Goal: Book appointment/travel/reservation

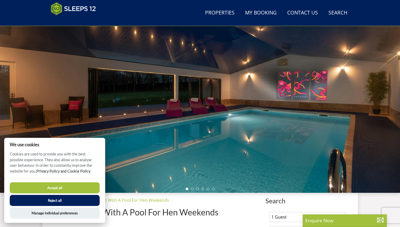
scroll to position [29, 0]
click at [66, 188] on button "Accept all" at bounding box center [55, 187] width 90 height 11
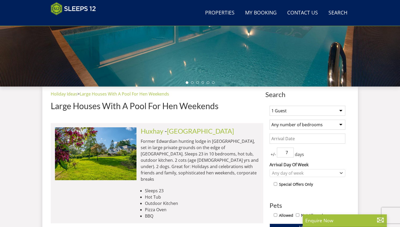
scroll to position [135, 0]
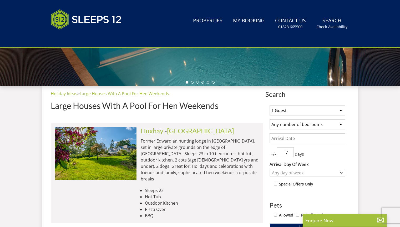
click at [340, 110] on select "1 Guest 2 Guests 3 Guests 4 Guests 5 Guests 6 Guests 7 Guests 8 Guests 9 Guests…" at bounding box center [307, 110] width 76 height 10
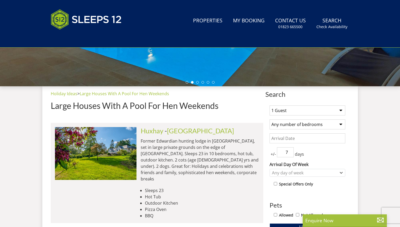
select select "14"
click at [269, 105] on select "1 Guest 2 Guests 3 Guests 4 Guests 5 Guests 6 Guests 7 Guests 8 Guests 9 Guests…" at bounding box center [307, 110] width 76 height 10
click at [339, 125] on select "Any number of bedrooms 4 Bedrooms 5 Bedrooms 6 Bedrooms 7 Bedrooms 8 Bedrooms 9…" at bounding box center [307, 124] width 76 height 10
click at [269, 119] on select "Any number of bedrooms 4 Bedrooms 5 Bedrooms 6 Bedrooms 7 Bedrooms 8 Bedrooms 9…" at bounding box center [307, 124] width 76 height 10
click at [300, 140] on input "Date" at bounding box center [307, 138] width 76 height 10
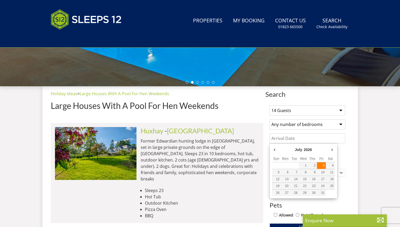
type input "[DATE]"
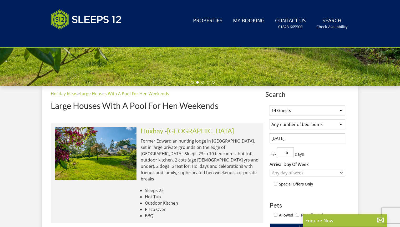
click at [289, 155] on input "6" at bounding box center [285, 152] width 17 height 10
click at [289, 155] on input "5" at bounding box center [285, 152] width 17 height 10
click at [289, 153] on input "4" at bounding box center [285, 152] width 17 height 10
click at [289, 153] on input "3" at bounding box center [285, 152] width 17 height 10
click at [340, 173] on icon "Combobox" at bounding box center [341, 172] width 3 height 3
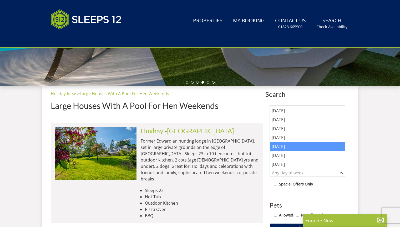
click at [288, 147] on div "[DATE]" at bounding box center [307, 146] width 75 height 9
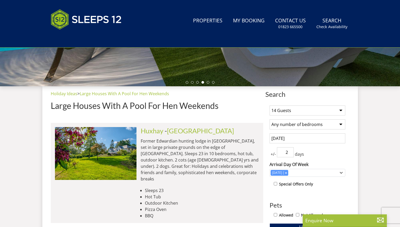
click at [289, 154] on input "2" at bounding box center [285, 152] width 17 height 10
click at [289, 154] on input "1" at bounding box center [285, 152] width 17 height 10
type input "0"
click at [289, 154] on input "0" at bounding box center [285, 152] width 17 height 10
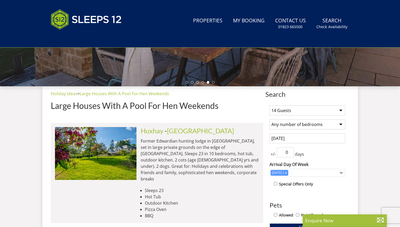
click at [317, 155] on div "+/- 0 days" at bounding box center [307, 152] width 76 height 10
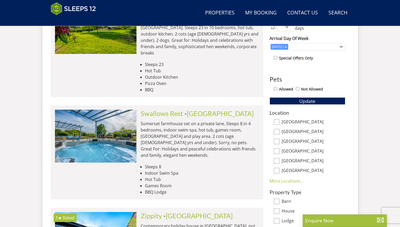
scroll to position [249, 0]
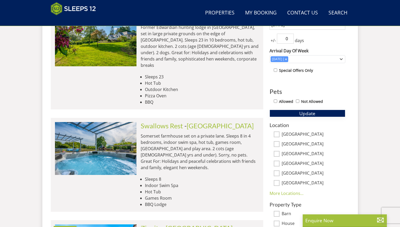
click at [306, 114] on span "Update" at bounding box center [307, 113] width 16 height 6
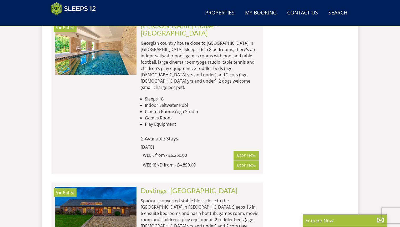
scroll to position [2094, 0]
click at [182, 187] on link "[GEOGRAPHIC_DATA]" at bounding box center [203, 191] width 67 height 8
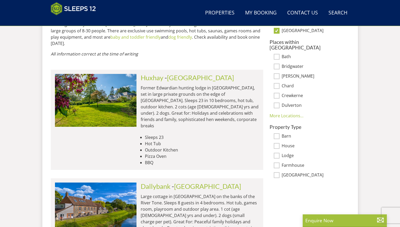
scroll to position [355, 0]
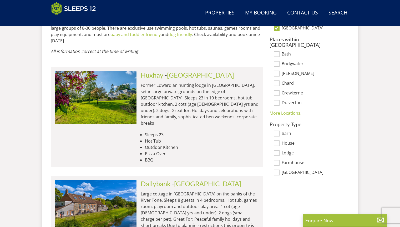
select select "14"
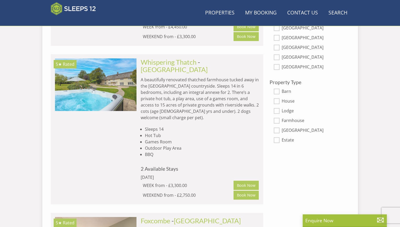
scroll to position [2094, 0]
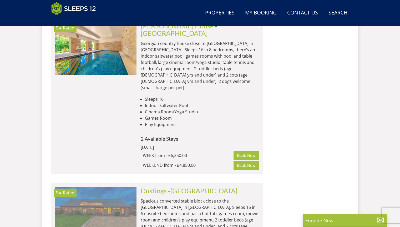
click at [104, 187] on img at bounding box center [95, 213] width 81 height 53
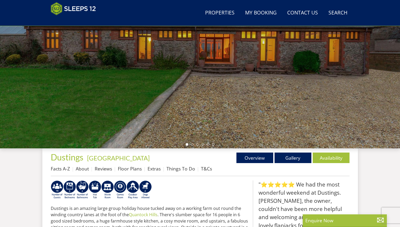
scroll to position [73, 0]
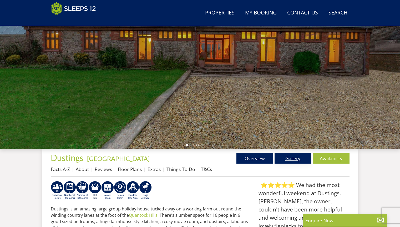
click at [296, 160] on link "Gallery" at bounding box center [292, 158] width 37 height 11
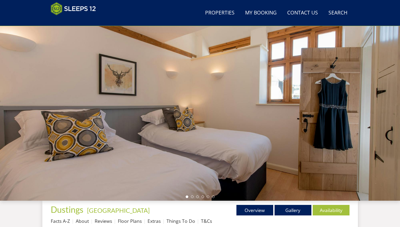
scroll to position [20, 0]
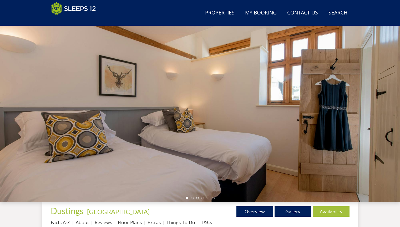
click at [392, 100] on div at bounding box center [200, 110] width 400 height 184
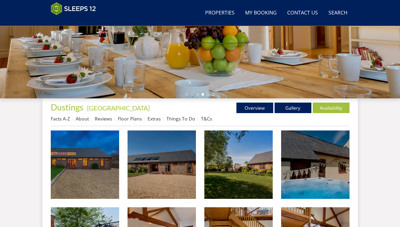
scroll to position [127, 0]
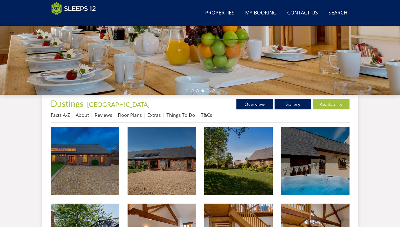
click at [80, 115] on link "About" at bounding box center [82, 115] width 13 height 6
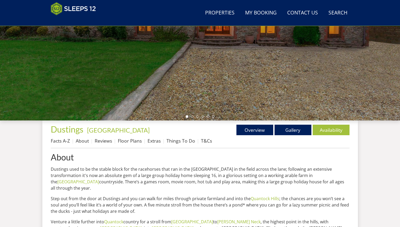
scroll to position [125, 0]
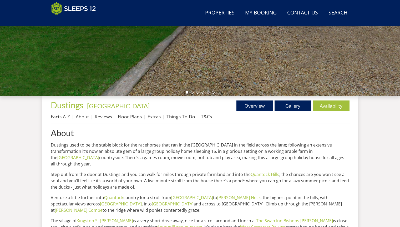
click at [128, 117] on link "Floor Plans" at bounding box center [130, 116] width 24 height 6
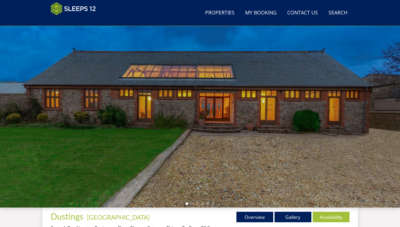
scroll to position [14, 0]
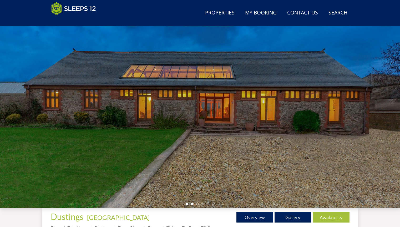
click at [193, 203] on li at bounding box center [192, 203] width 3 height 3
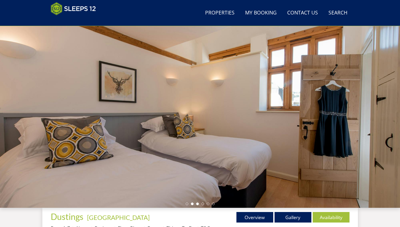
click at [198, 203] on li at bounding box center [197, 203] width 3 height 3
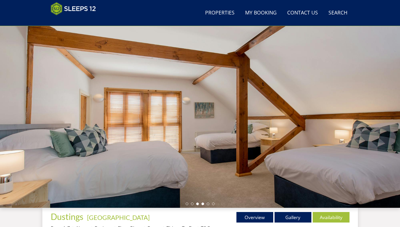
click at [202, 203] on li at bounding box center [202, 203] width 3 height 3
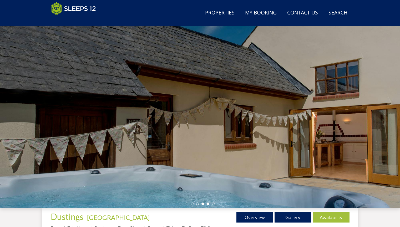
click at [209, 204] on li at bounding box center [208, 203] width 3 height 3
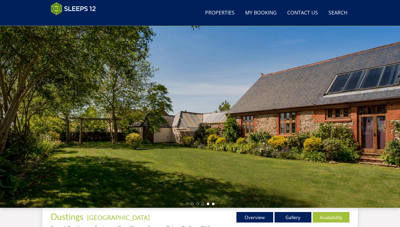
click at [213, 204] on li at bounding box center [213, 203] width 3 height 3
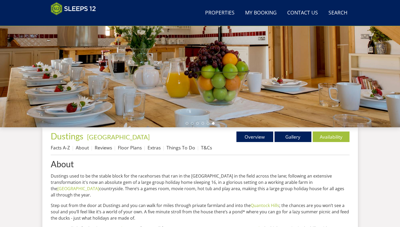
scroll to position [91, 0]
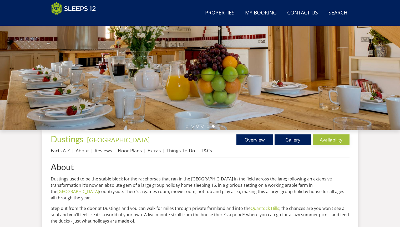
click at [330, 140] on link "Availability" at bounding box center [330, 139] width 37 height 11
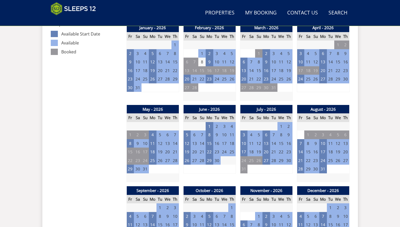
scroll to position [312, 0]
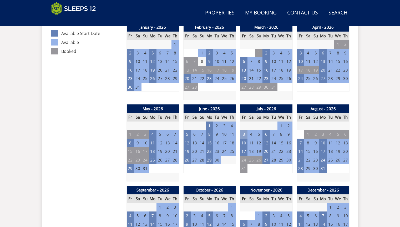
click at [243, 134] on td "3" at bounding box center [243, 134] width 7 height 9
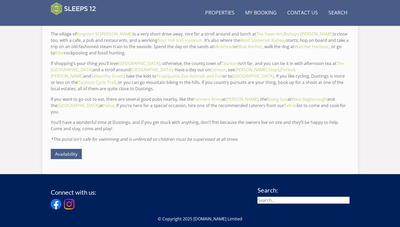
scroll to position [91, 0]
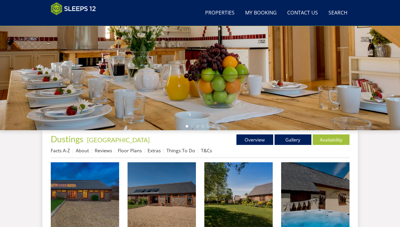
scroll to position [127, 0]
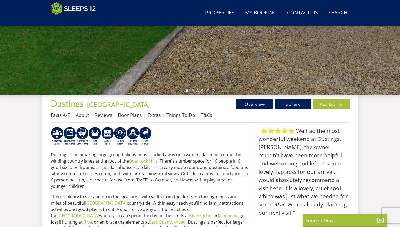
scroll to position [73, 0]
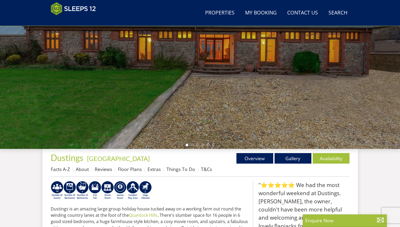
select select "14"
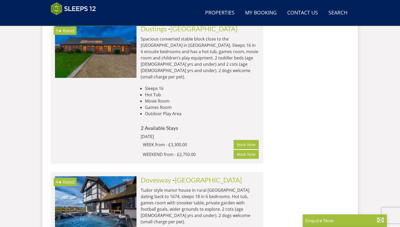
scroll to position [2256, 0]
click at [191, 176] on link "[GEOGRAPHIC_DATA]" at bounding box center [208, 180] width 67 height 8
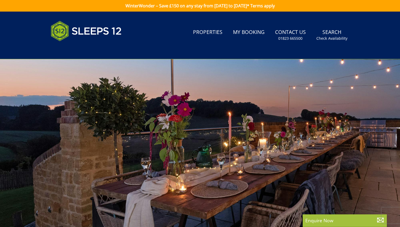
select select "14"
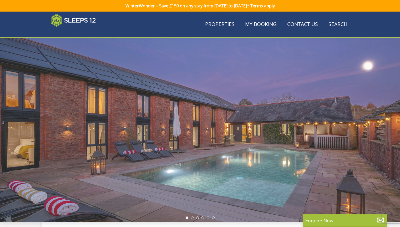
scroll to position [2256, 0]
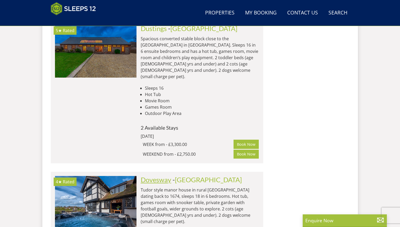
click at [155, 176] on link "Dovesway" at bounding box center [156, 180] width 30 height 8
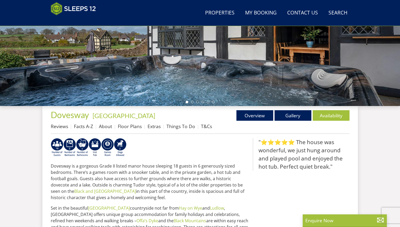
scroll to position [116, 0]
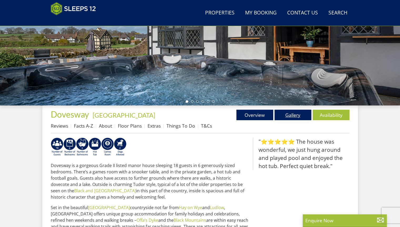
click at [288, 117] on link "Gallery" at bounding box center [292, 115] width 37 height 11
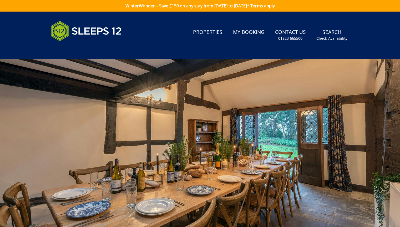
scroll to position [116, 0]
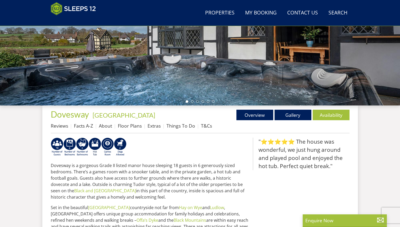
select select "14"
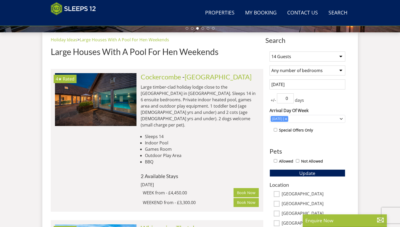
scroll to position [189, 0]
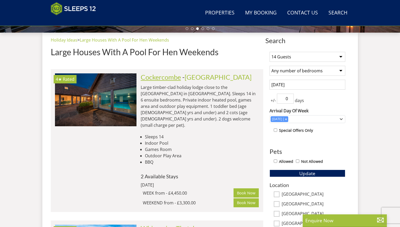
click at [161, 79] on link "Cockercombe" at bounding box center [161, 77] width 40 height 8
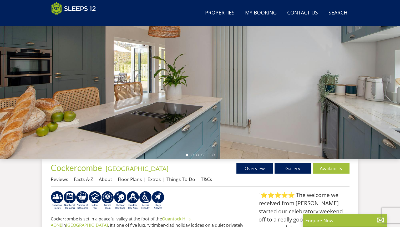
scroll to position [63, 0]
click at [294, 169] on link "Gallery" at bounding box center [292, 168] width 37 height 11
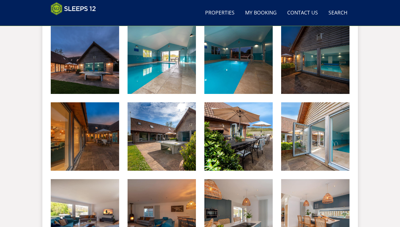
scroll to position [228, 0]
